Goal: Participate in discussion: Engage in conversation with other users on a specific topic

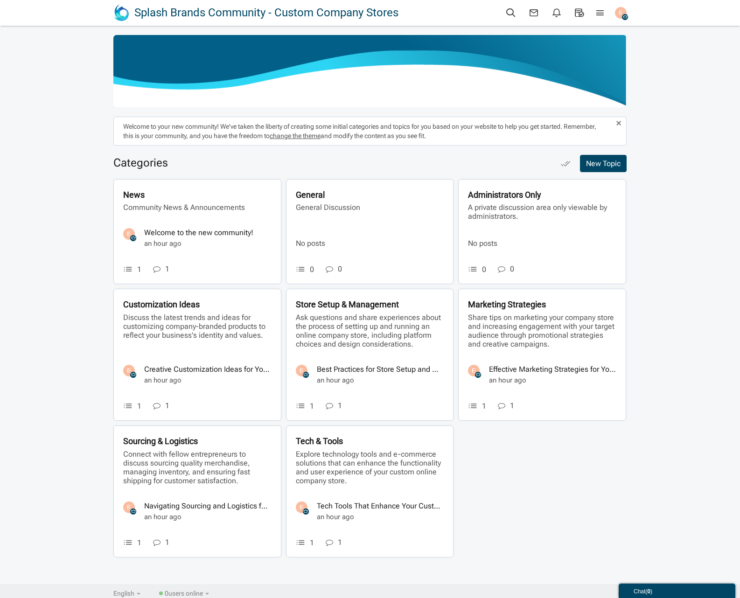
scroll to position [5, 0]
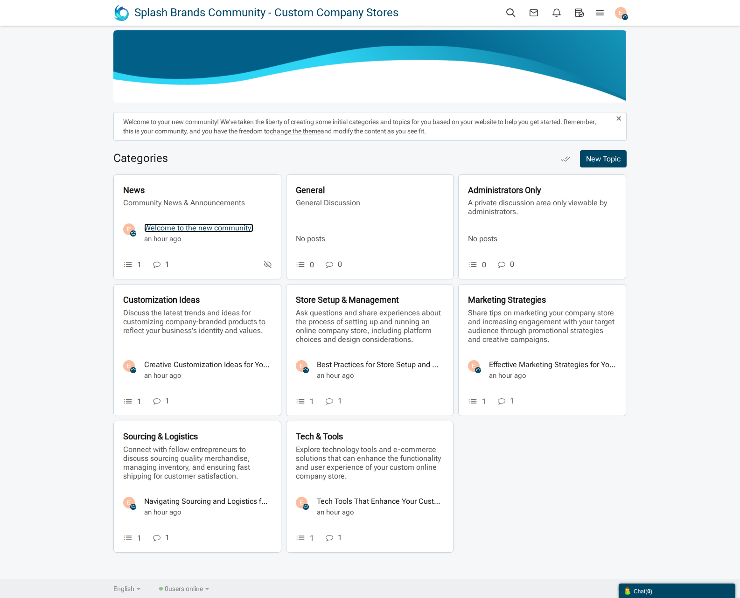
click at [164, 227] on link "Welcome to the new community!" at bounding box center [198, 228] width 109 height 9
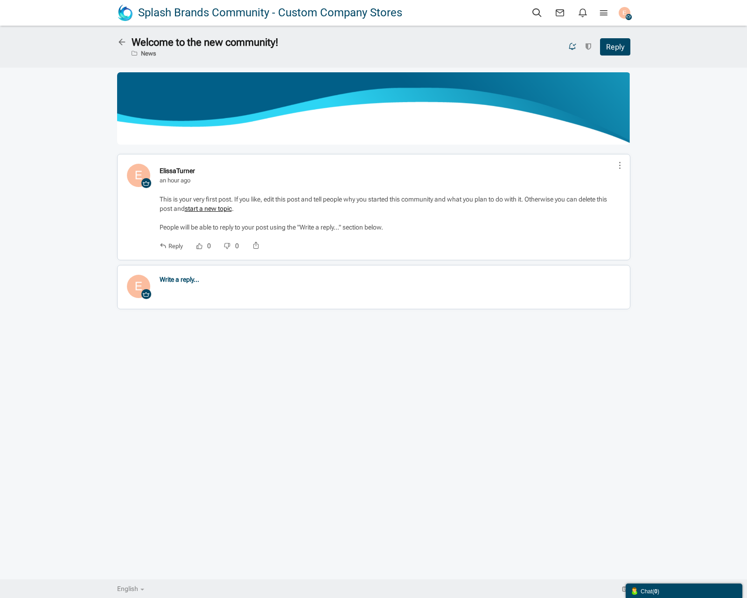
click at [177, 279] on link "Write a reply..." at bounding box center [180, 279] width 40 height 9
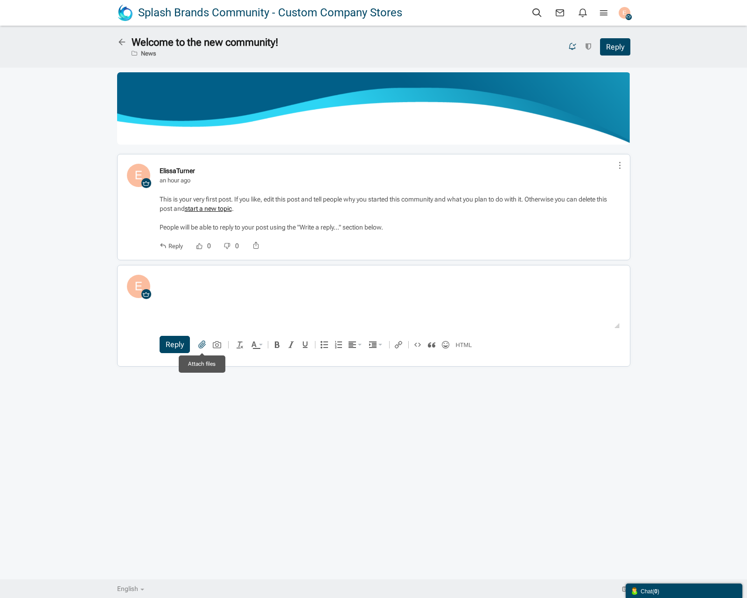
click at [198, 344] on icon at bounding box center [202, 345] width 8 height 10
type input "C:\fakepath\ae437682-2e8f-43cc-81fc-7580e67270f5.pdf"
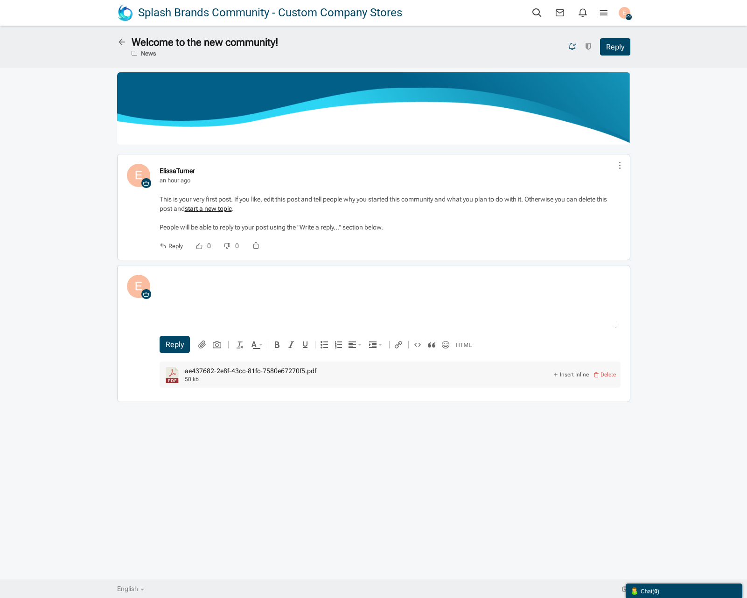
click at [295, 301] on body at bounding box center [389, 300] width 470 height 61
click at [237, 409] on div at bounding box center [374, 413] width 532 height 12
click at [606, 376] on span "Delete" at bounding box center [608, 375] width 15 height 7
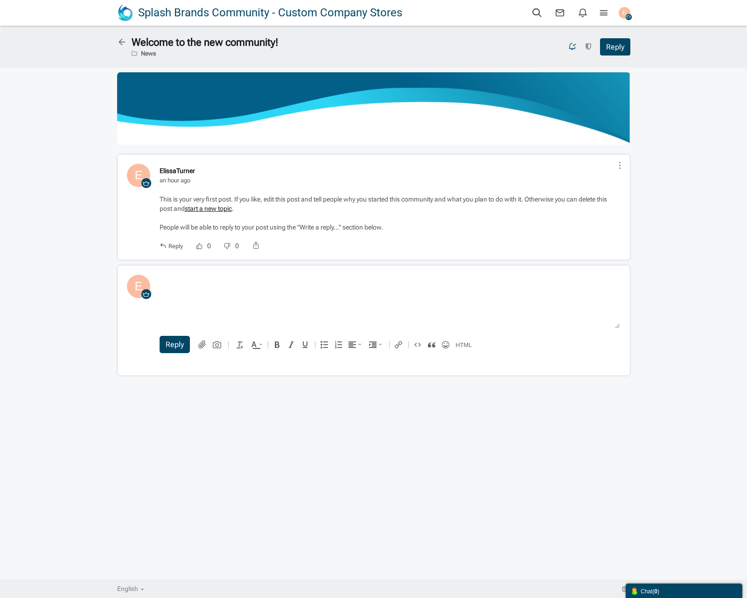
click at [120, 42] on icon at bounding box center [124, 40] width 14 height 9
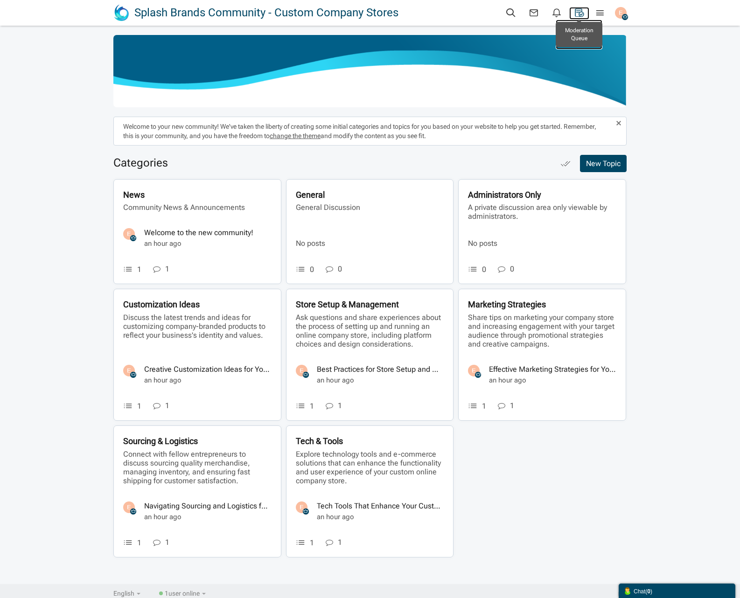
click at [578, 13] on icon at bounding box center [579, 12] width 20 height 11
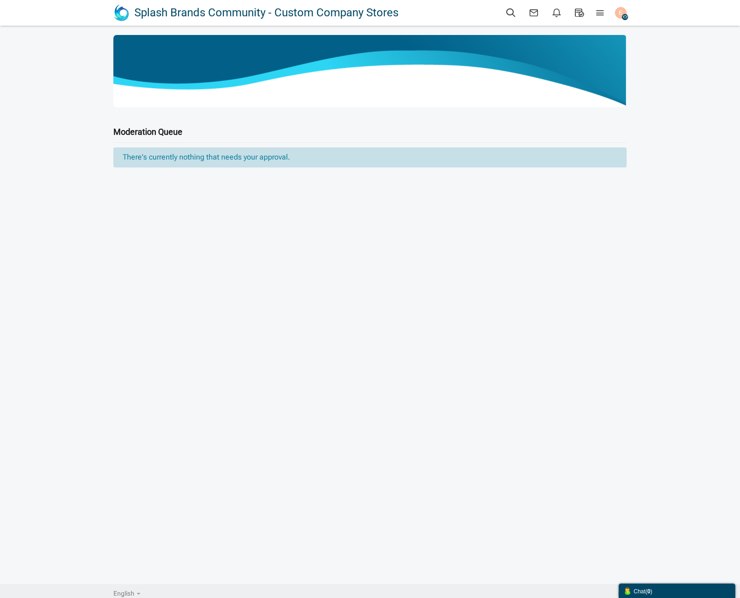
click at [619, 9] on img "button" at bounding box center [621, 13] width 12 height 12
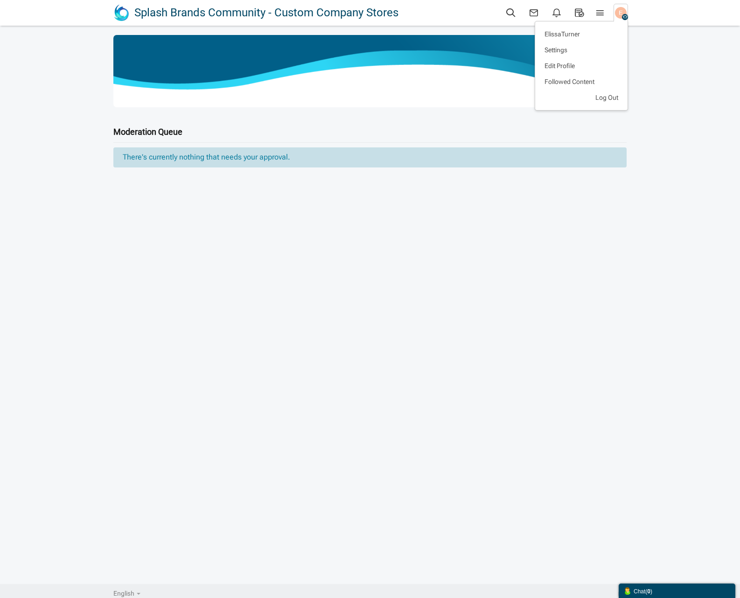
click at [657, 103] on div "Messages are turned off. Enable them to send or receive messages. Enable Messag…" at bounding box center [370, 305] width 740 height 540
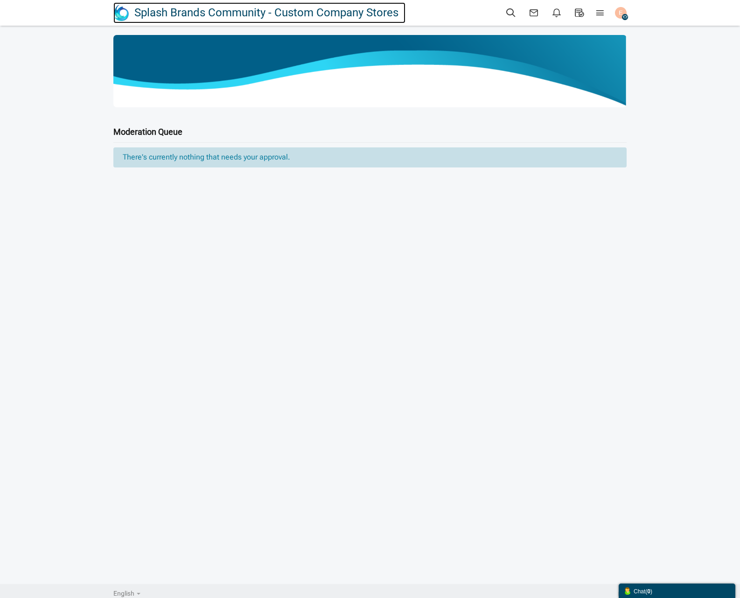
click at [184, 12] on span "Splash Brands Community - Custom Company Stores" at bounding box center [269, 12] width 271 height 21
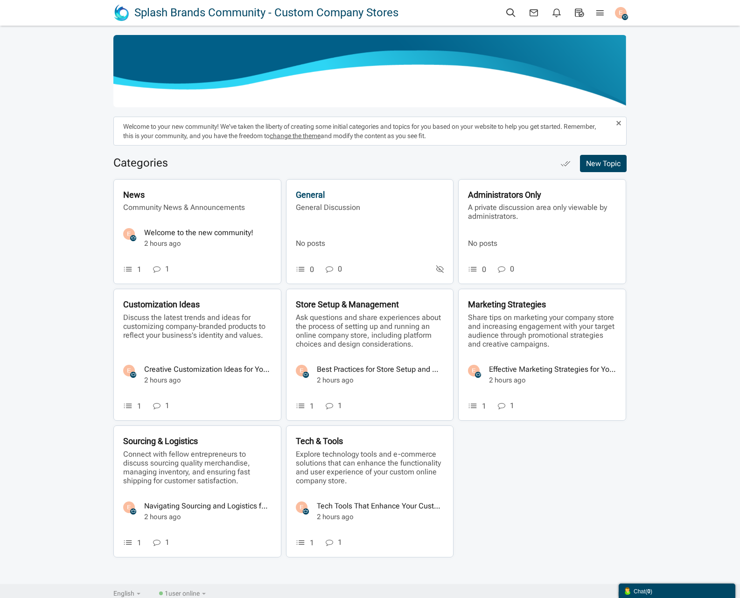
scroll to position [5, 0]
